Goal: Information Seeking & Learning: Check status

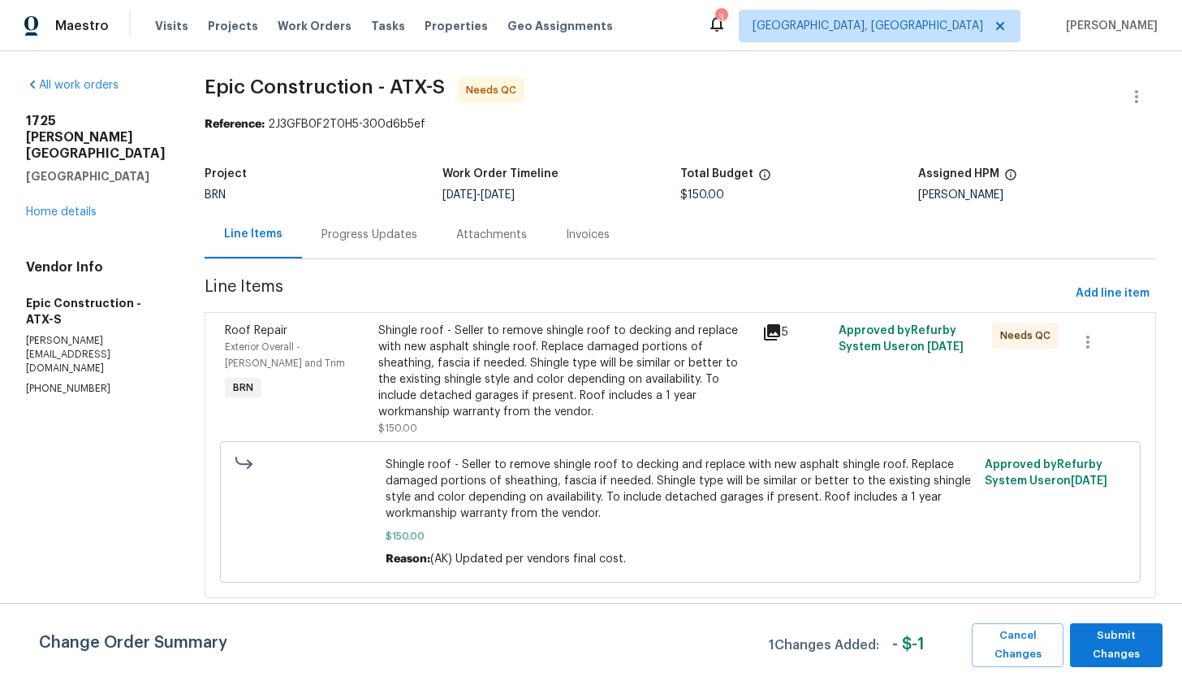
click at [303, 244] on div "Progress Updates" at bounding box center [369, 234] width 135 height 48
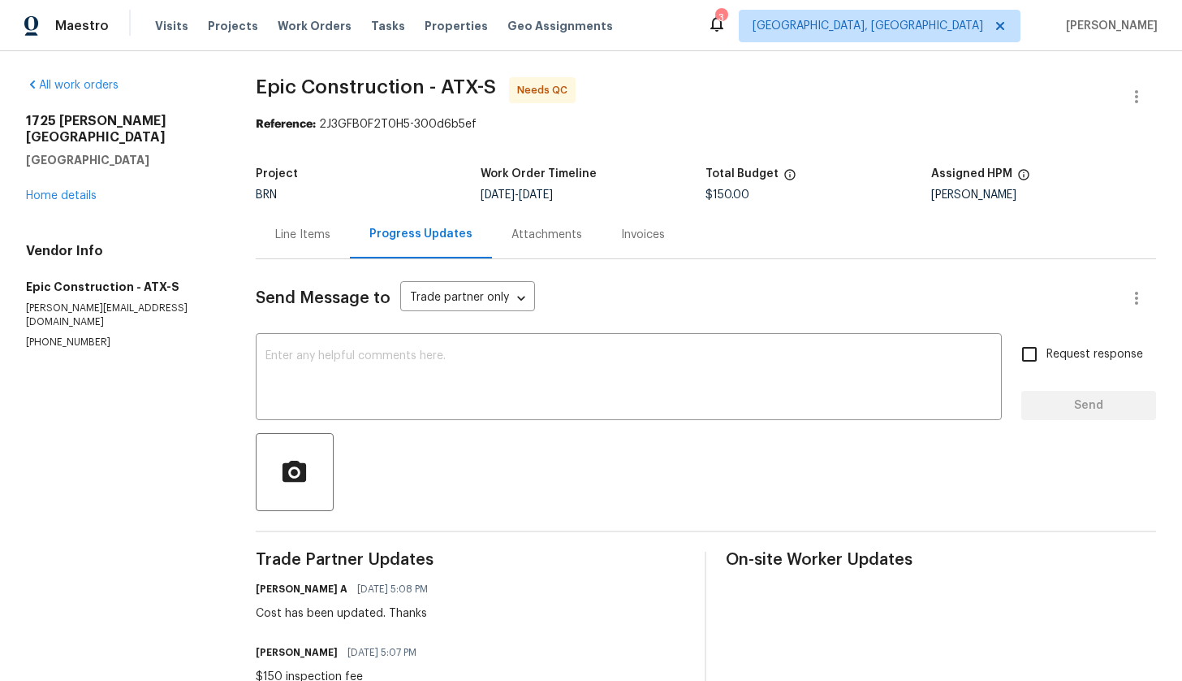
click at [309, 225] on div "Line Items" at bounding box center [303, 234] width 94 height 48
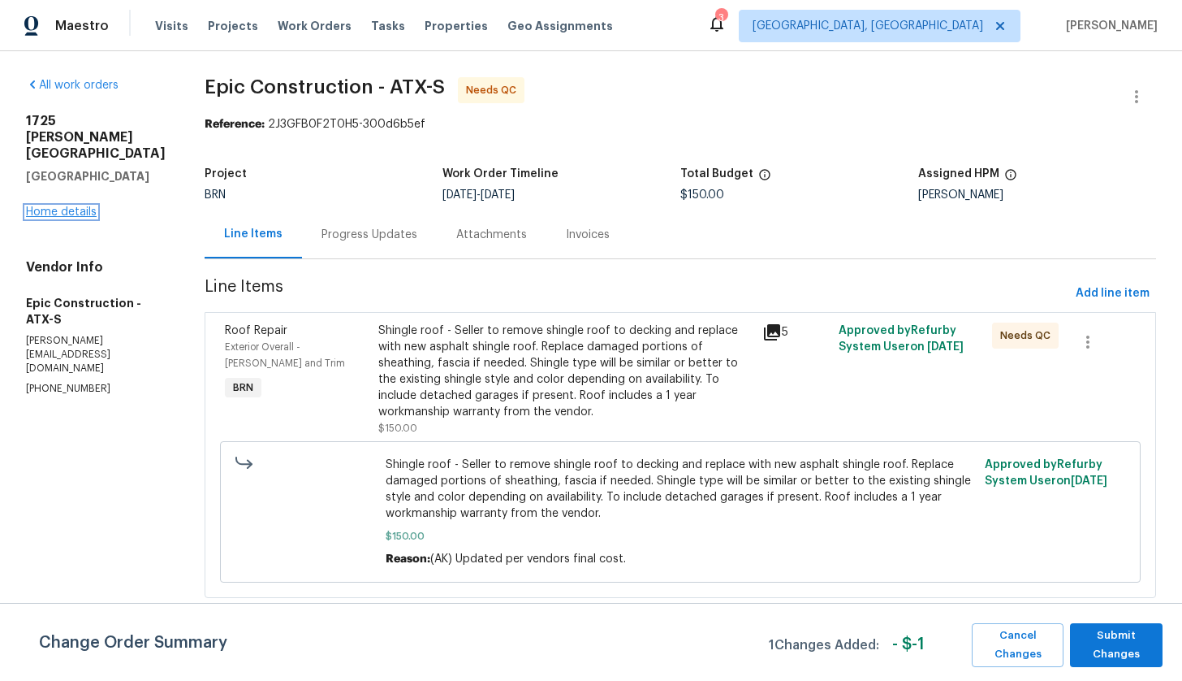
click at [66, 207] on link "Home details" at bounding box center [61, 211] width 71 height 11
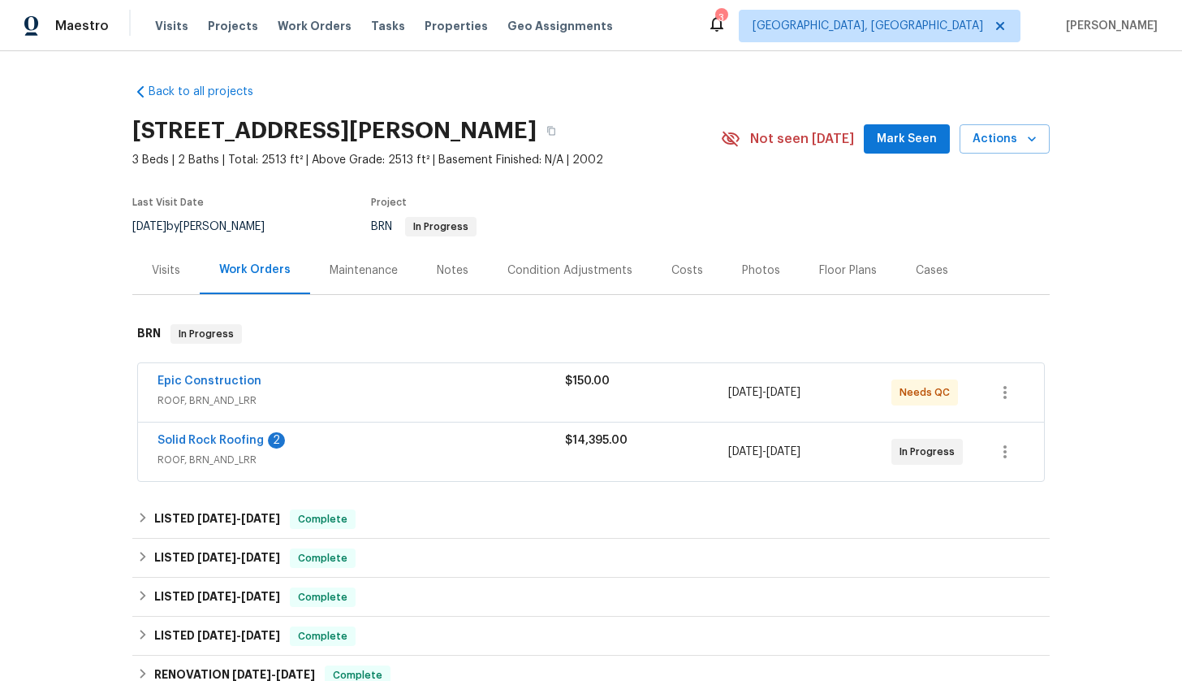
scroll to position [184, 0]
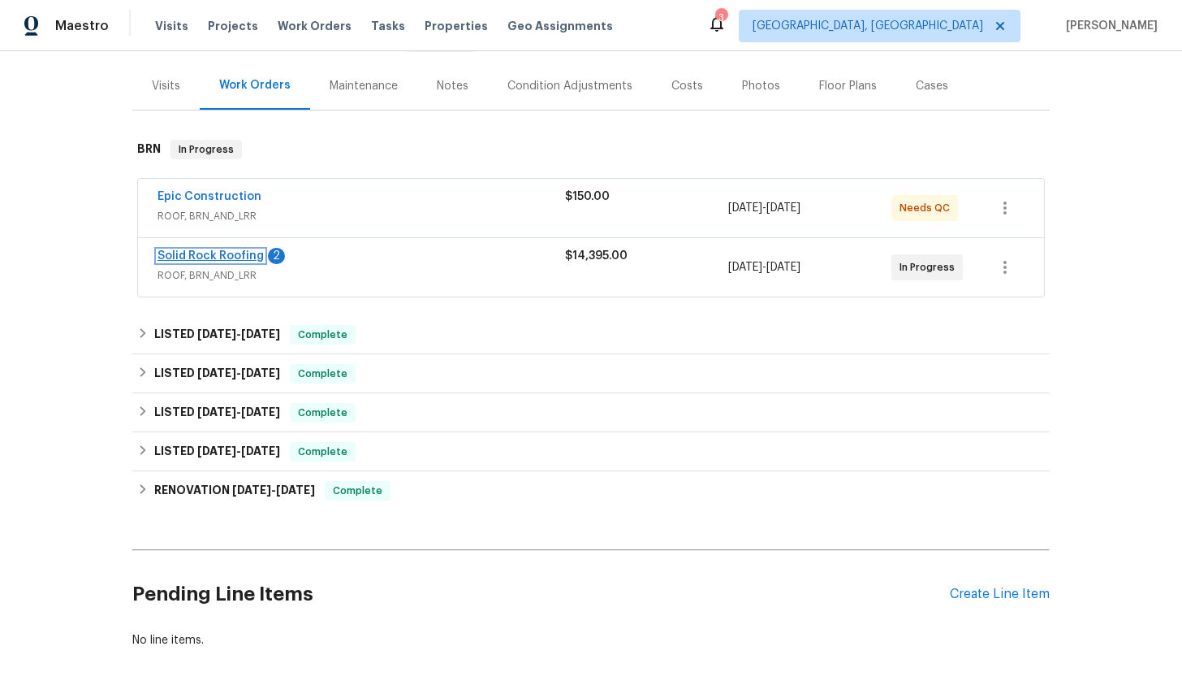
click at [236, 253] on link "Solid Rock Roofing" at bounding box center [211, 255] width 106 height 11
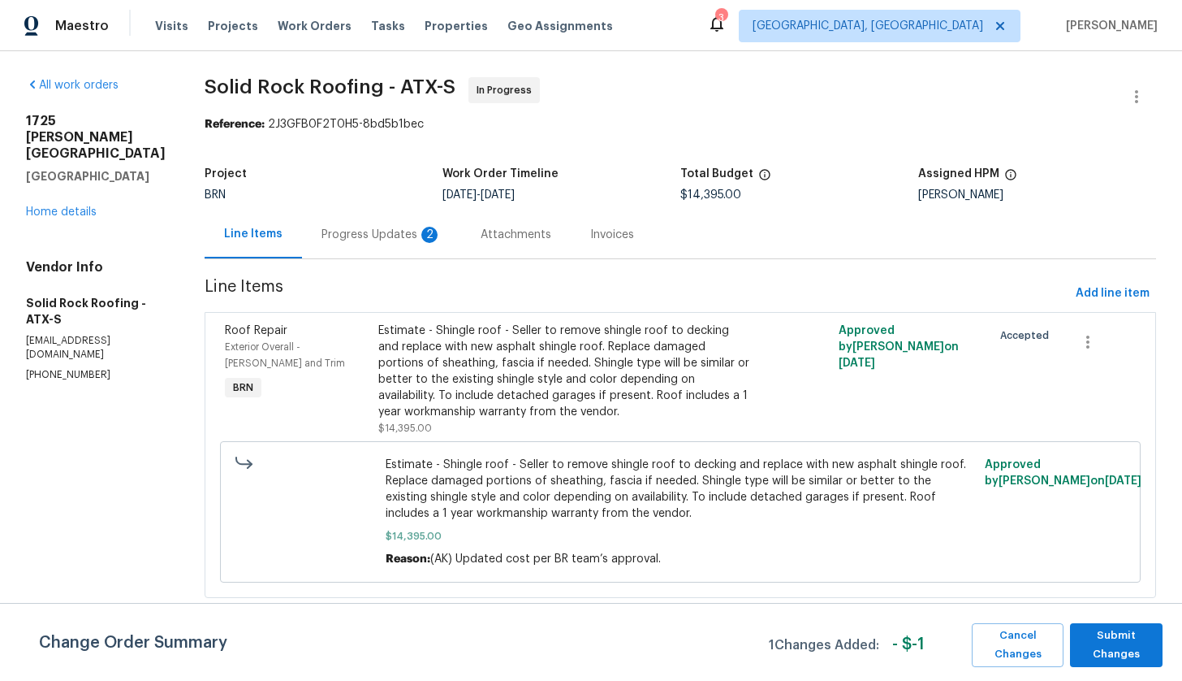
click at [367, 241] on div "Progress Updates 2" at bounding box center [382, 235] width 120 height 16
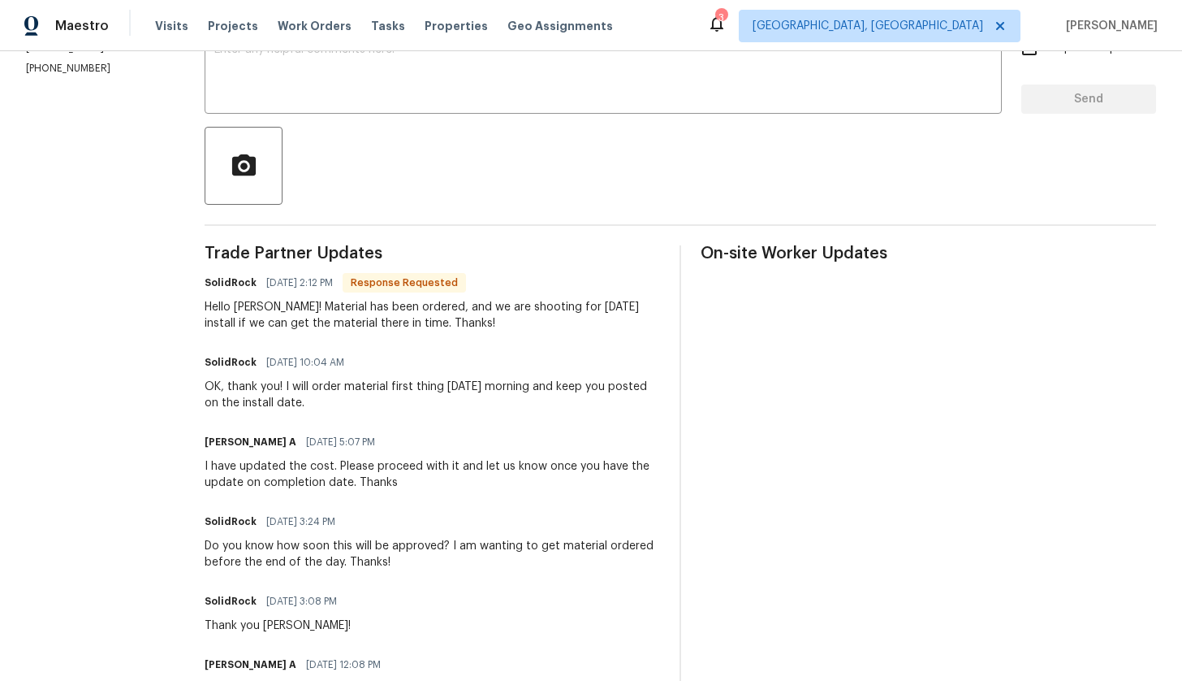
scroll to position [312, 0]
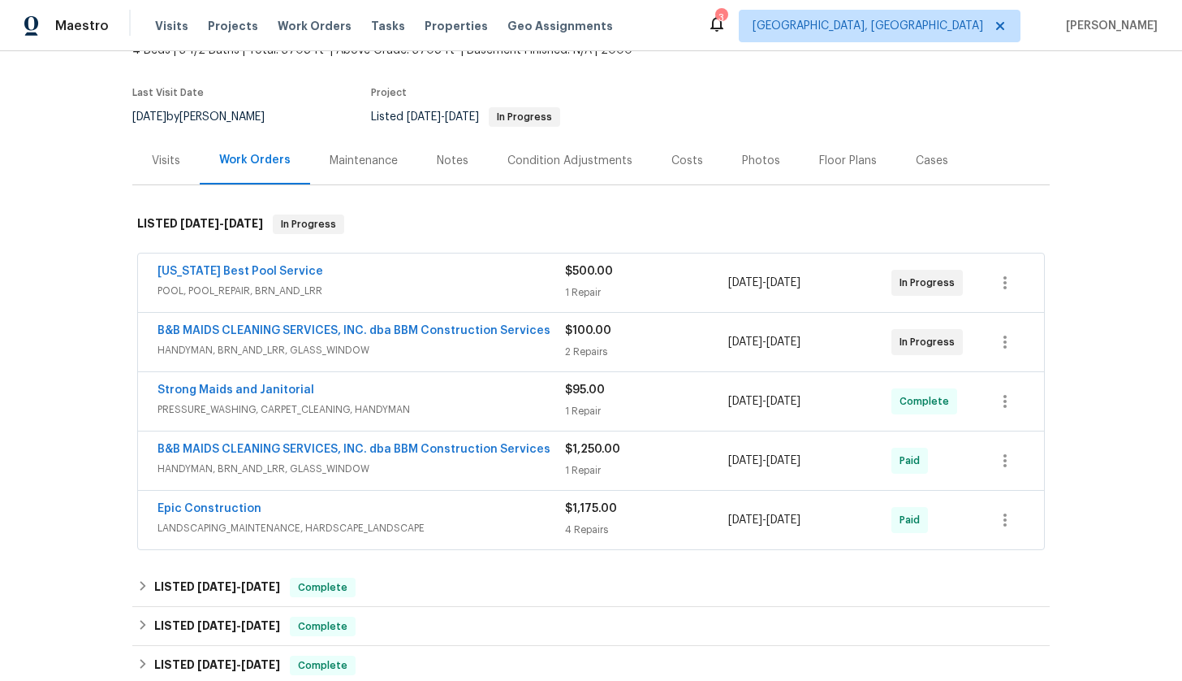
scroll to position [140, 0]
